Goal: Information Seeking & Learning: Learn about a topic

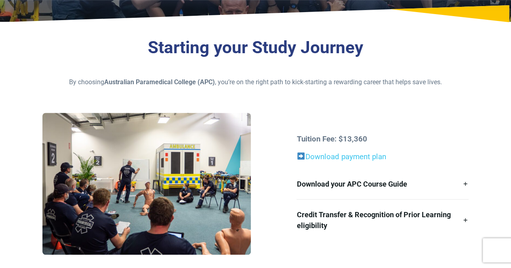
scroll to position [242, 0]
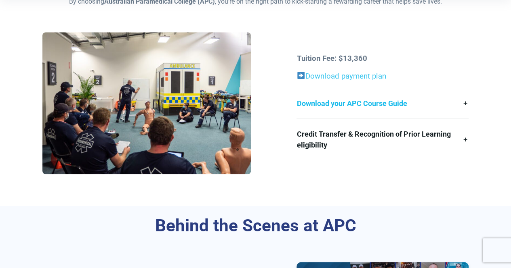
click at [373, 103] on link "Download your APC Course Guide" at bounding box center [382, 103] width 172 height 30
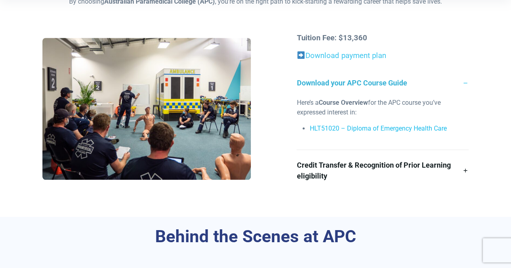
click at [369, 129] on link "HLT51020 – Diploma of Emergency Health Care" at bounding box center [377, 129] width 137 height 8
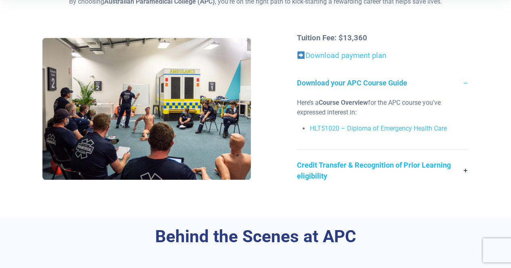
click at [463, 167] on link "Credit Transfer & Recognition of Prior Learning eligibility" at bounding box center [382, 170] width 172 height 41
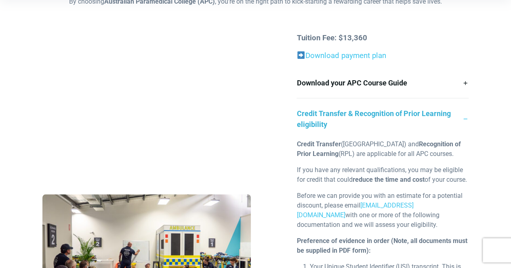
click at [463, 115] on link "Credit Transfer & Recognition of Prior Learning eligibility" at bounding box center [382, 118] width 172 height 41
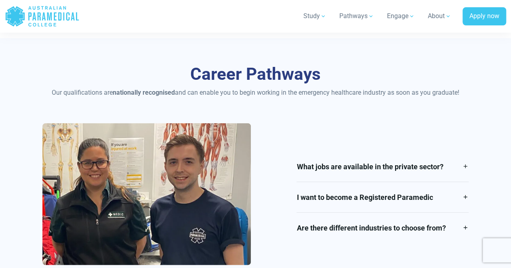
scroll to position [928, 0]
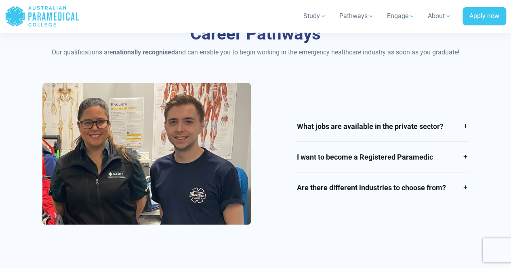
click at [458, 129] on link "What jobs are available in the private sector?" at bounding box center [382, 126] width 172 height 30
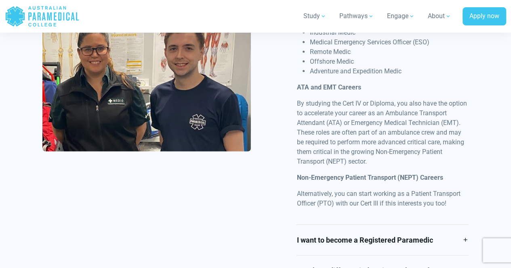
scroll to position [1171, 0]
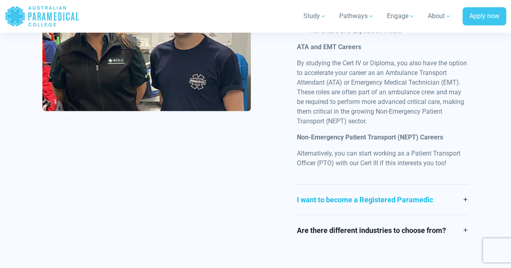
click at [466, 204] on link "I want to become a Registered Paramedic" at bounding box center [382, 200] width 172 height 30
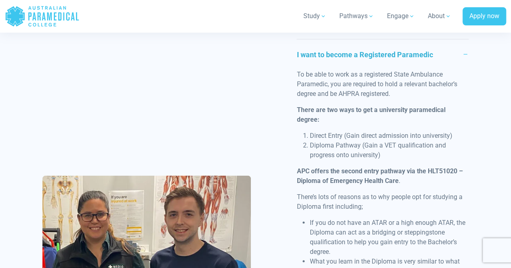
scroll to position [922, 0]
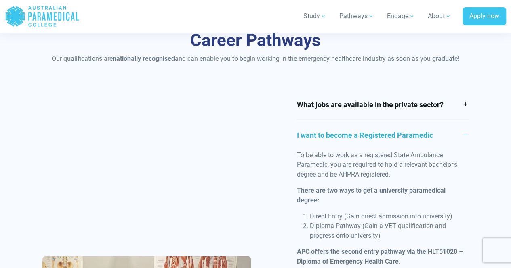
click at [462, 135] on link "I want to become a Registered Paramedic" at bounding box center [382, 135] width 172 height 30
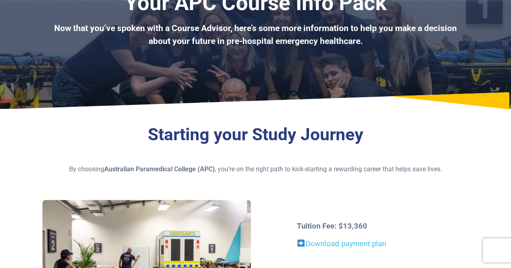
scroll to position [195, 0]
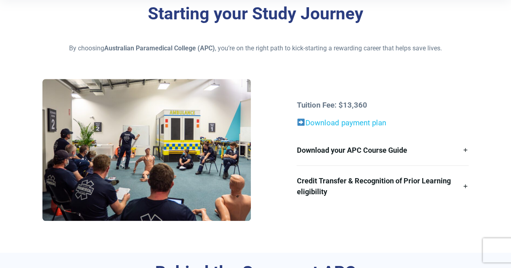
click at [375, 124] on link "Download payment plan" at bounding box center [345, 123] width 81 height 9
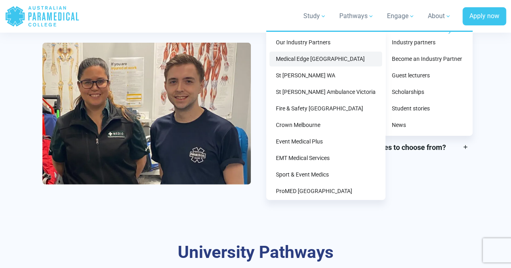
scroll to position [888, 0]
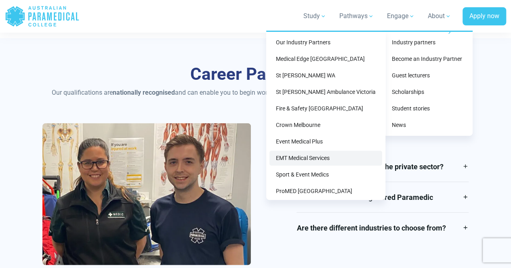
click at [324, 157] on link "EMT Medical Services" at bounding box center [325, 158] width 113 height 15
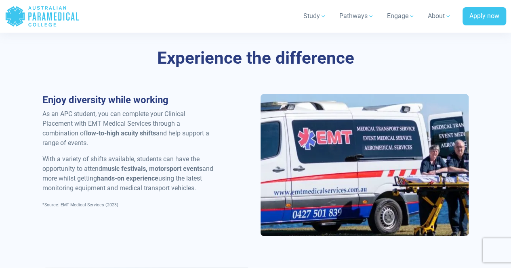
scroll to position [646, 0]
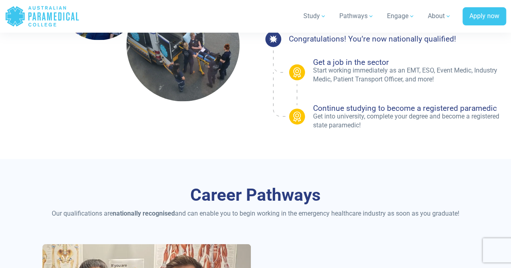
scroll to position [727, 0]
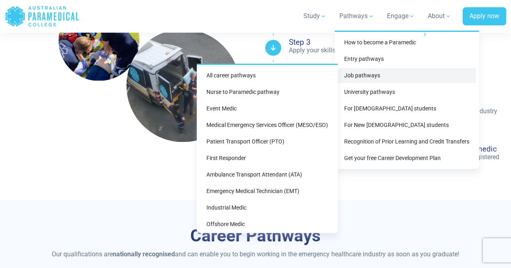
click at [365, 76] on link "Job pathways" at bounding box center [406, 75] width 138 height 15
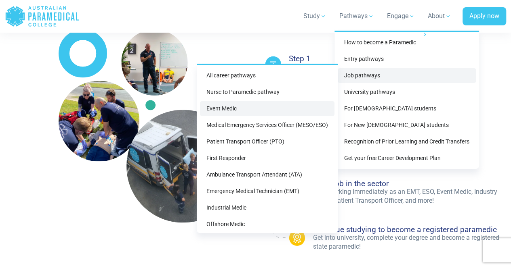
scroll to position [606, 0]
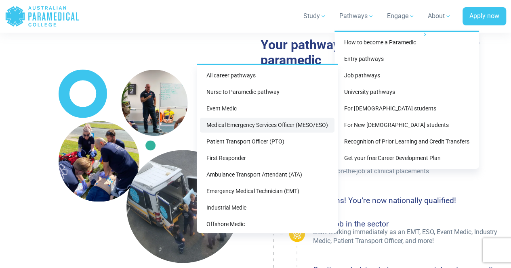
click at [238, 126] on link "Medical Emergency Services Officer (MESO/ESO)" at bounding box center [267, 125] width 134 height 15
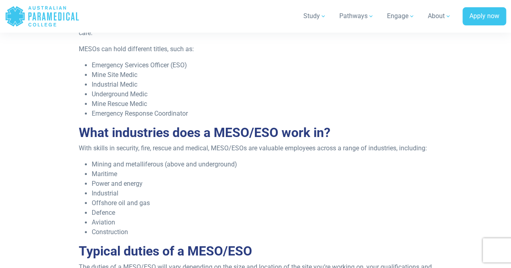
scroll to position [323, 0]
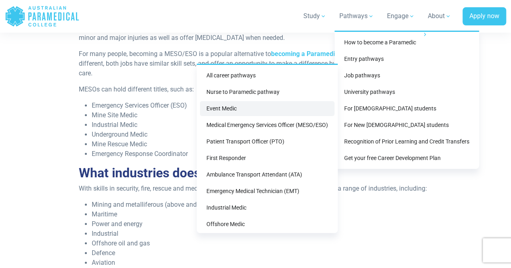
click at [262, 111] on link "Event Medic" at bounding box center [267, 108] width 134 height 15
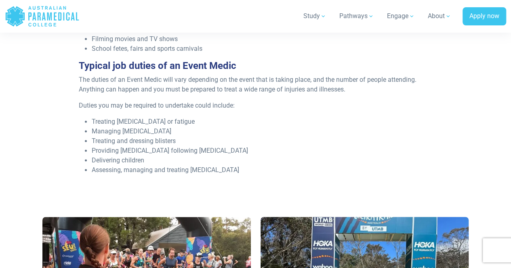
scroll to position [444, 0]
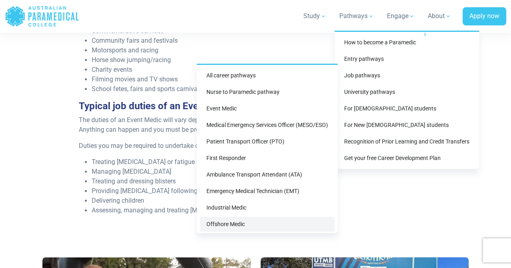
click at [228, 225] on link "Offshore Medic" at bounding box center [267, 224] width 134 height 15
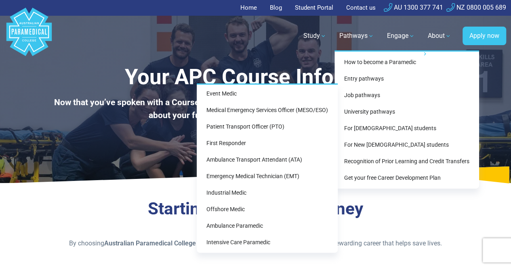
scroll to position [40, 0]
